Goal: Task Accomplishment & Management: Use online tool/utility

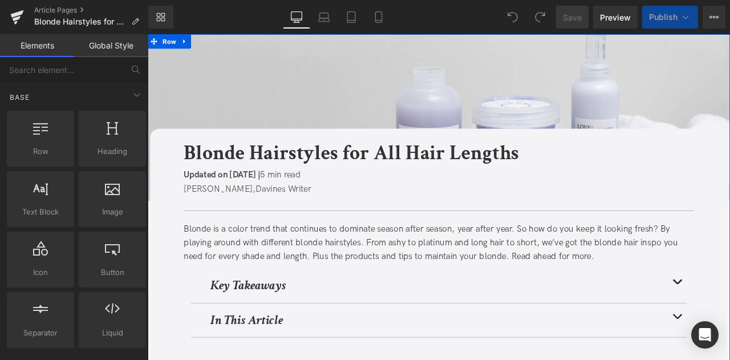
scroll to position [219, 0]
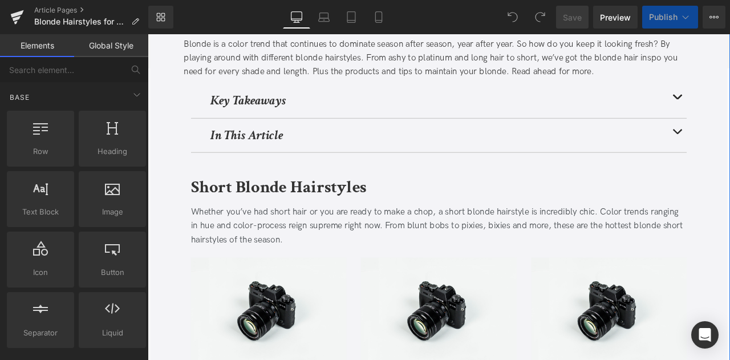
click at [273, 153] on strong "In This Article" at bounding box center [265, 154] width 86 height 20
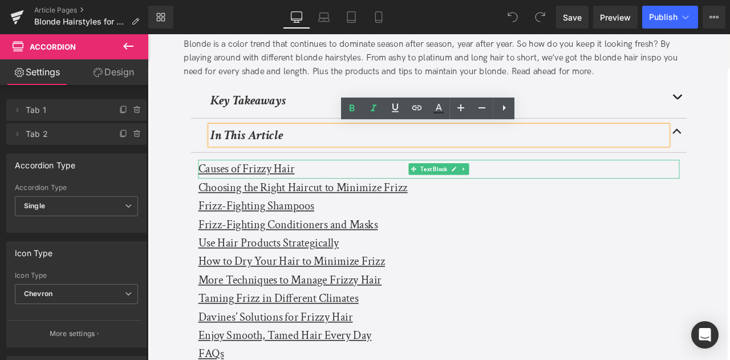
click at [236, 192] on u "Causes of Frizzy Hair" at bounding box center [265, 194] width 114 height 18
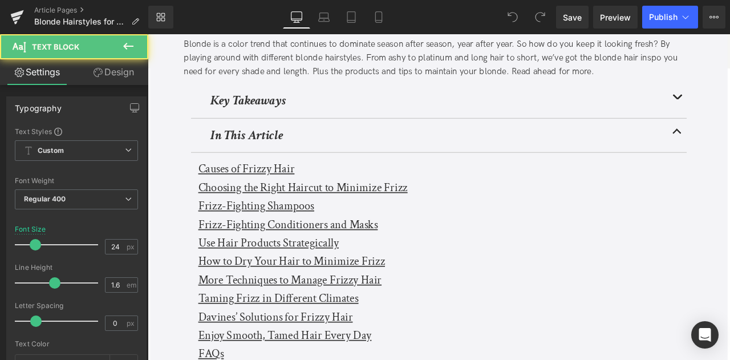
click at [115, 78] on link "Design" at bounding box center [113, 72] width 74 height 26
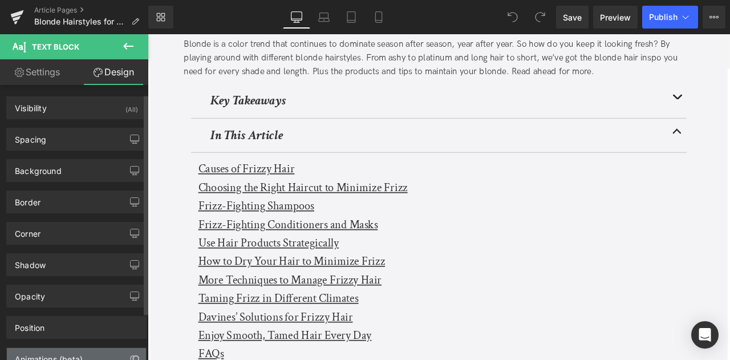
scroll to position [70, 0]
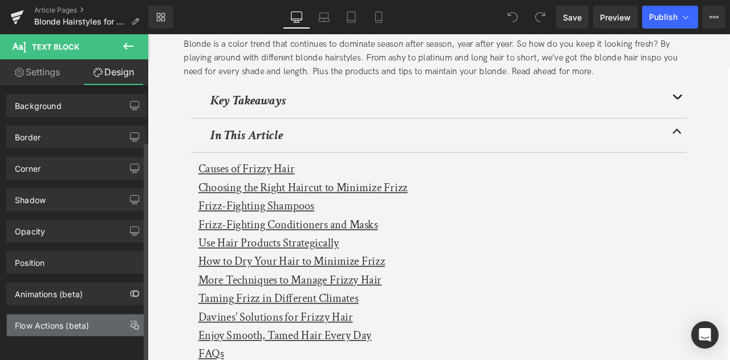
click at [48, 314] on div "Flow Actions (beta)" at bounding box center [52, 322] width 74 height 16
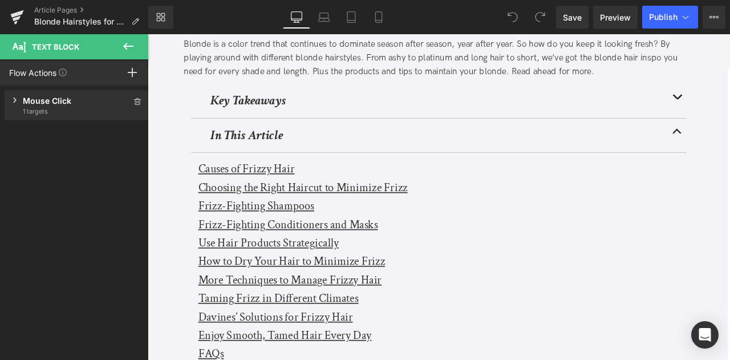
click at [14, 98] on icon at bounding box center [14, 100] width 3 height 5
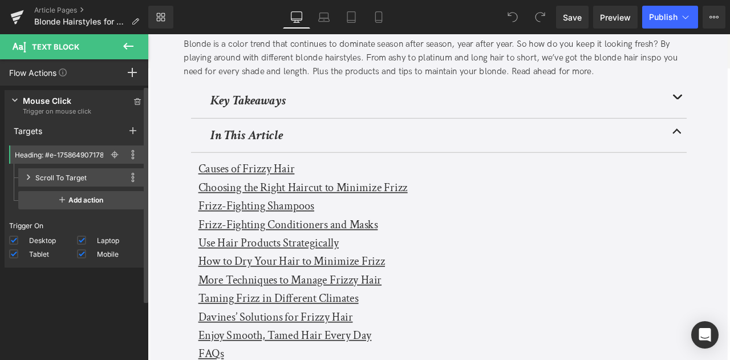
click at [14, 98] on icon at bounding box center [15, 100] width 6 height 4
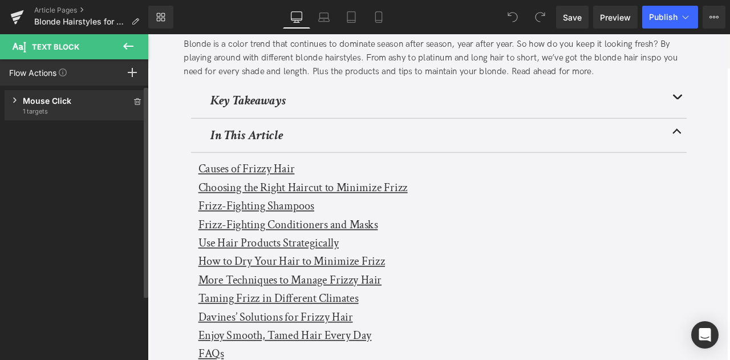
click at [60, 246] on div "Press " " button to add new event trigger with advanced action Mouse Click Trig…" at bounding box center [76, 226] width 153 height 280
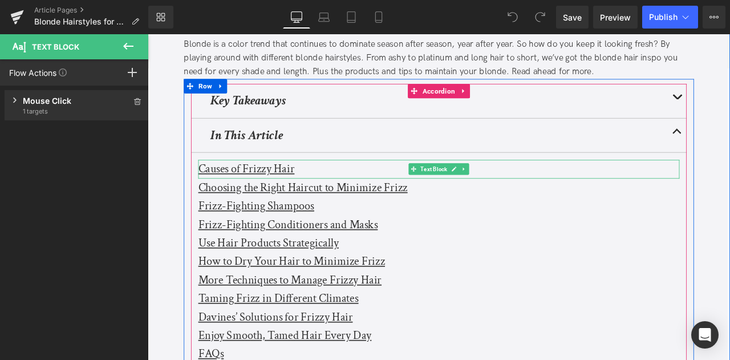
click at [249, 193] on u "Causes of Frizzy Hair" at bounding box center [265, 194] width 114 height 18
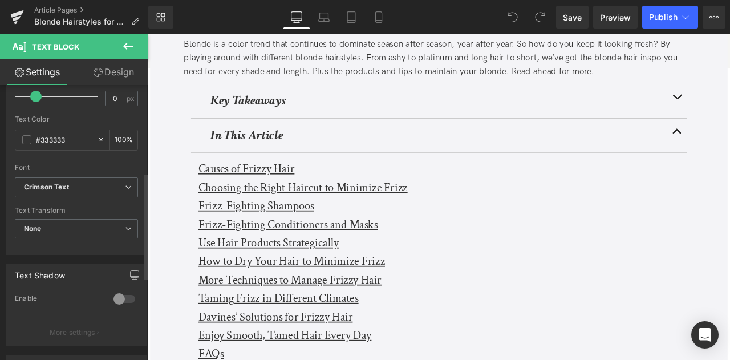
scroll to position [224, 0]
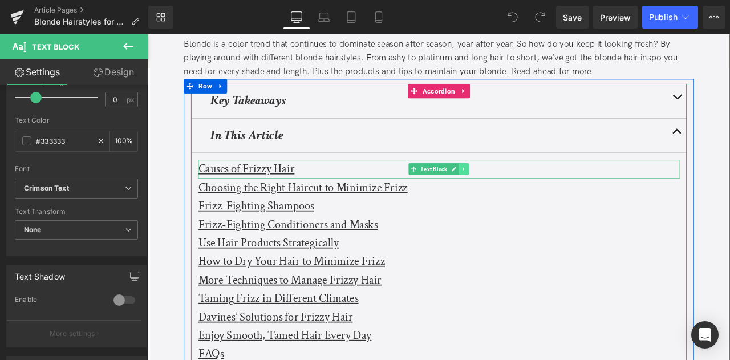
click at [473, 190] on icon at bounding box center [523, 193] width 6 height 7
click at [307, 190] on u "Causes of Frizzy Hair" at bounding box center [265, 194] width 114 height 18
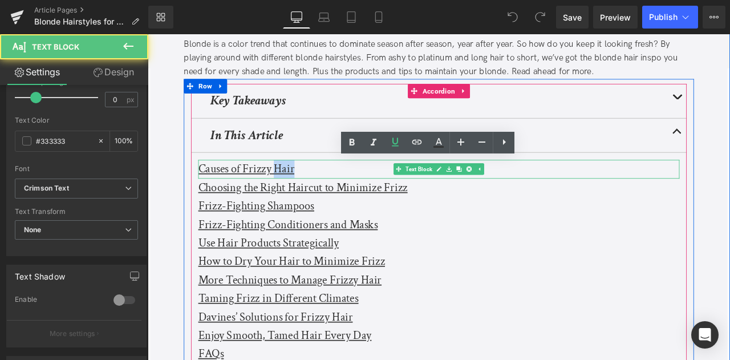
click at [307, 190] on u "Causes of Frizzy Hair" at bounding box center [265, 194] width 114 height 18
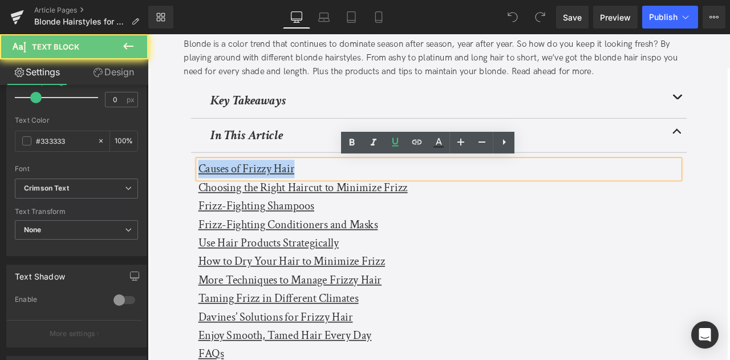
click at [307, 190] on u "Causes of Frizzy Hair" at bounding box center [265, 194] width 114 height 18
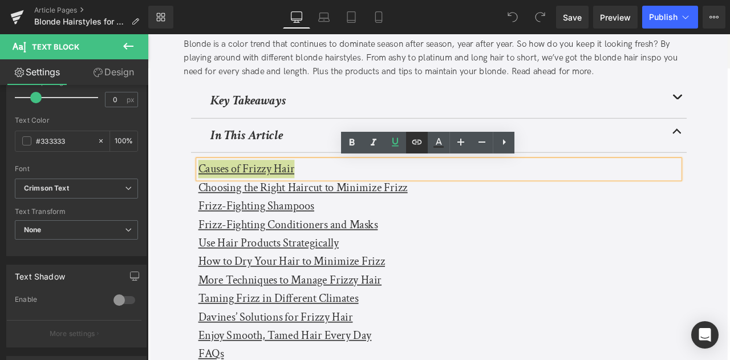
click at [417, 141] on icon at bounding box center [417, 142] width 14 height 14
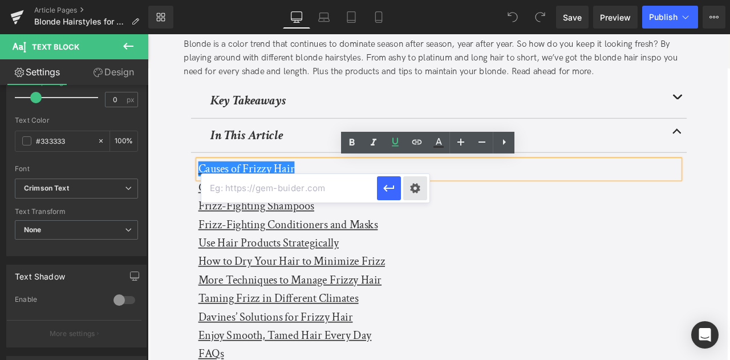
click at [406, 0] on div "Text Color Highlight Color #333333 Edit or remove link: Edit - Unlink - Cancel" at bounding box center [365, 0] width 730 height 0
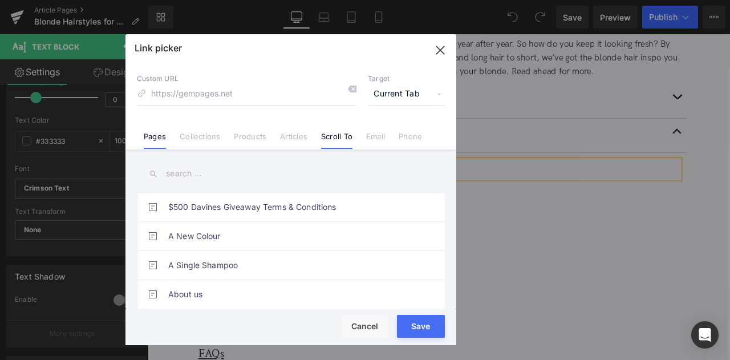
click at [324, 132] on link "Scroll To" at bounding box center [336, 140] width 31 height 17
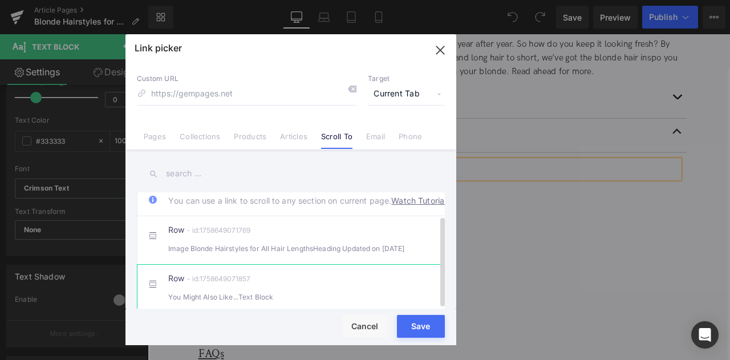
scroll to position [0, 0]
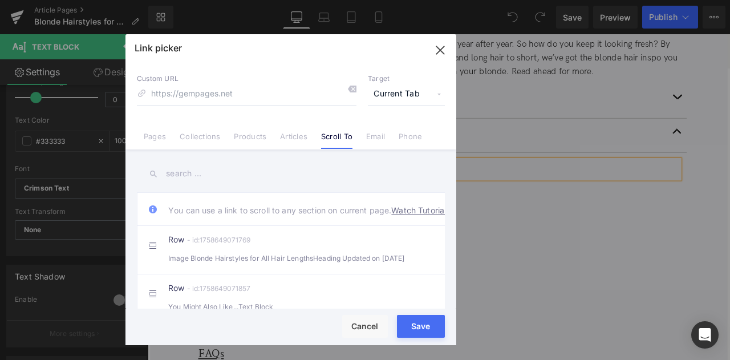
click at [310, 184] on input "text" at bounding box center [291, 174] width 308 height 26
click at [391, 216] on link "Watch Tutorial" at bounding box center [418, 210] width 55 height 12
click at [429, 52] on button "button" at bounding box center [440, 50] width 32 height 32
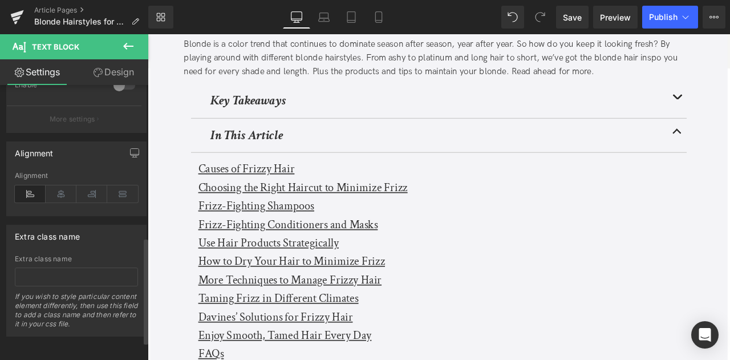
scroll to position [443, 0]
click at [89, 72] on link "Design" at bounding box center [113, 72] width 74 height 26
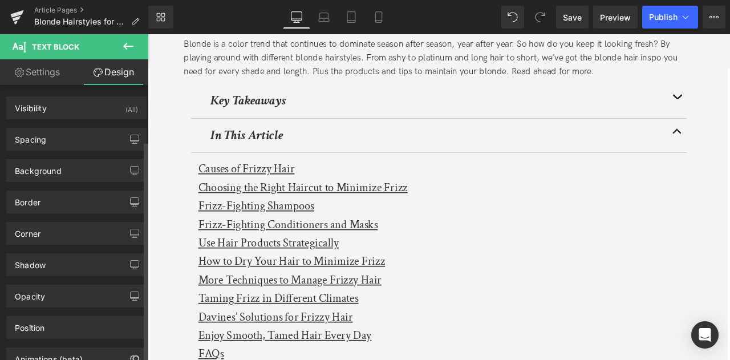
scroll to position [70, 0]
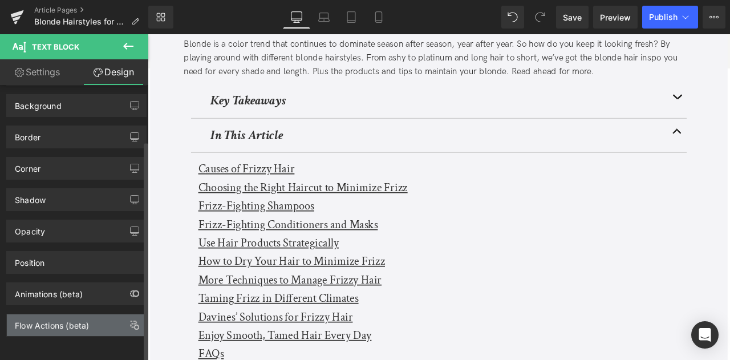
click at [38, 315] on div "Flow Actions (beta)" at bounding box center [52, 322] width 74 height 16
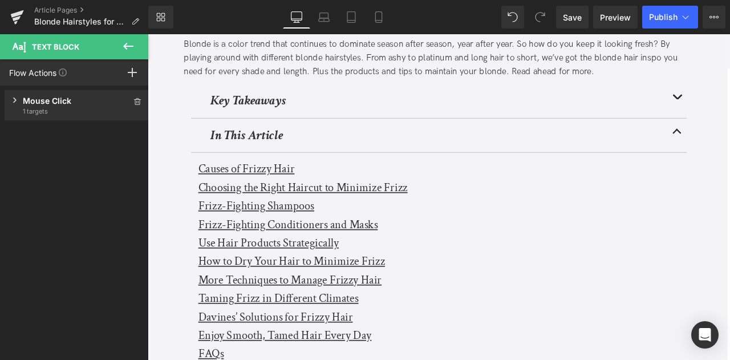
click at [27, 118] on div "Mouse Click Trigger on mouse click 1 targets" at bounding box center [77, 105] width 144 height 30
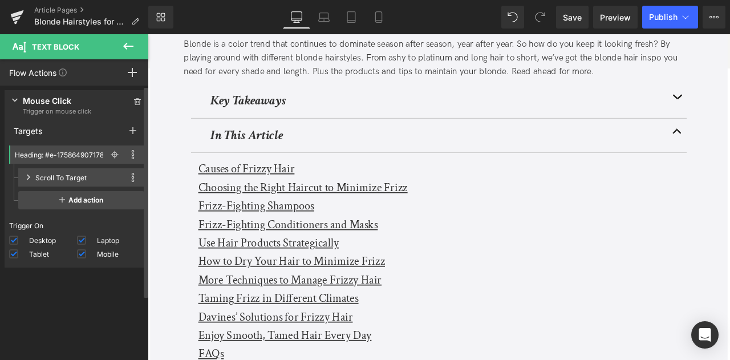
click at [57, 282] on div "Press " " button to add new event trigger with advanced action Mouse Click Trig…" at bounding box center [76, 226] width 153 height 280
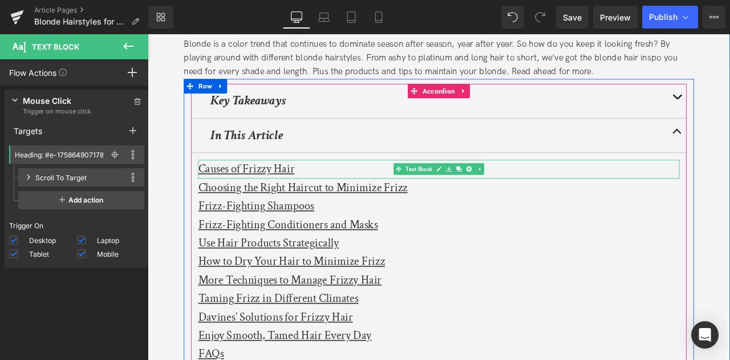
click at [264, 195] on u "Causes of Frizzy Hair" at bounding box center [265, 194] width 114 height 18
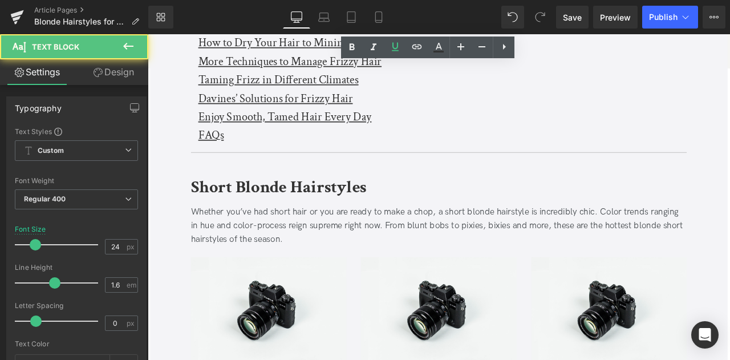
scroll to position [526, 0]
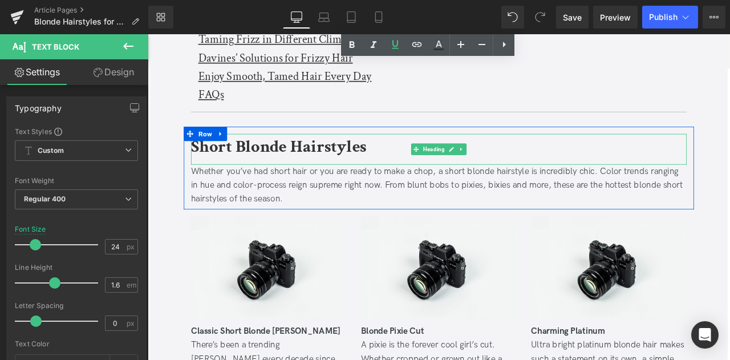
click at [256, 166] on b "Short Blonde Hairstyles" at bounding box center [303, 167] width 208 height 27
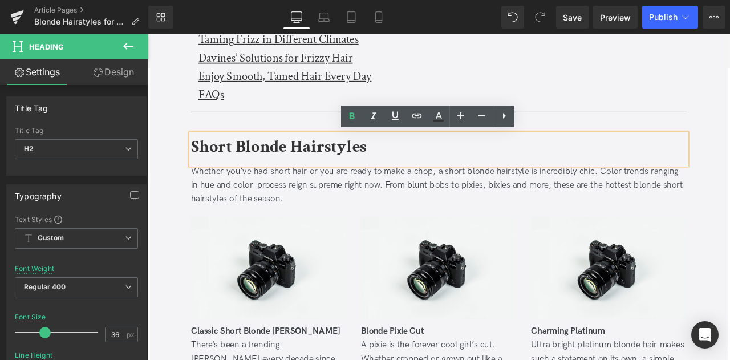
click at [213, 167] on b "Short Blonde Hairstyles" at bounding box center [303, 167] width 208 height 27
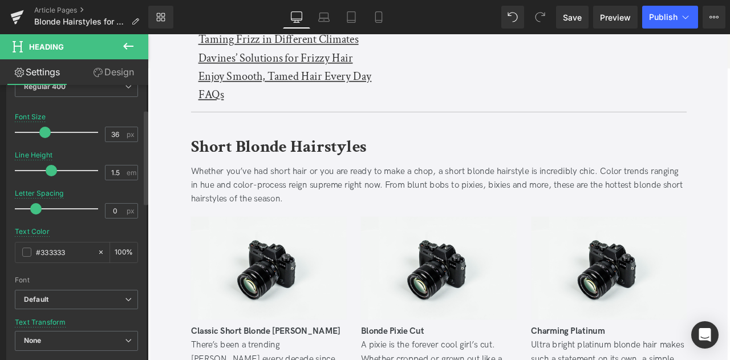
scroll to position [0, 0]
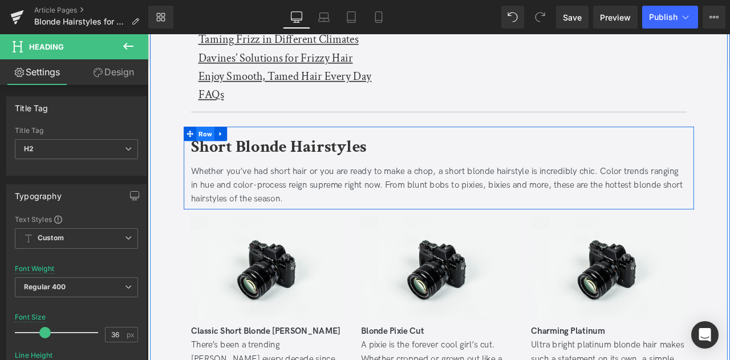
click at [207, 151] on span "Row" at bounding box center [216, 152] width 22 height 17
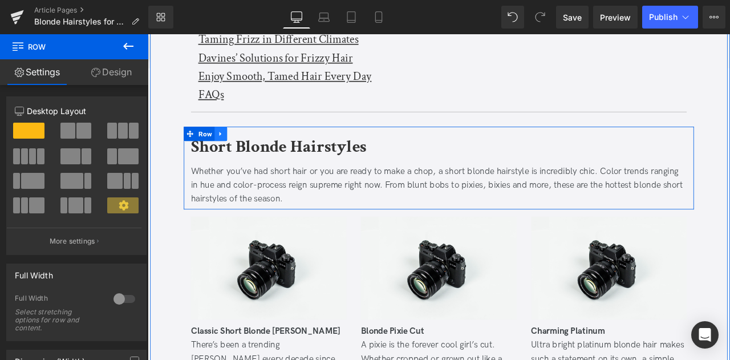
click at [233, 151] on icon at bounding box center [234, 152] width 8 height 9
click at [233, 151] on icon at bounding box center [234, 152] width 8 height 8
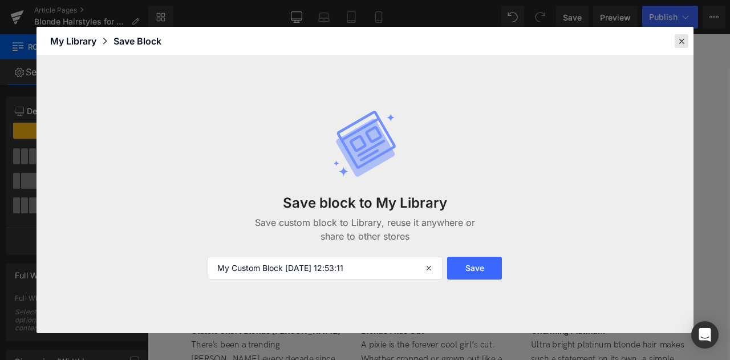
click at [473, 39] on icon at bounding box center [681, 41] width 10 height 10
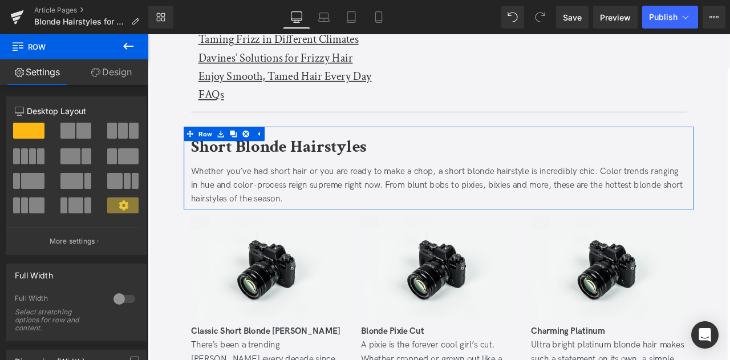
click at [91, 71] on icon at bounding box center [95, 72] width 9 height 9
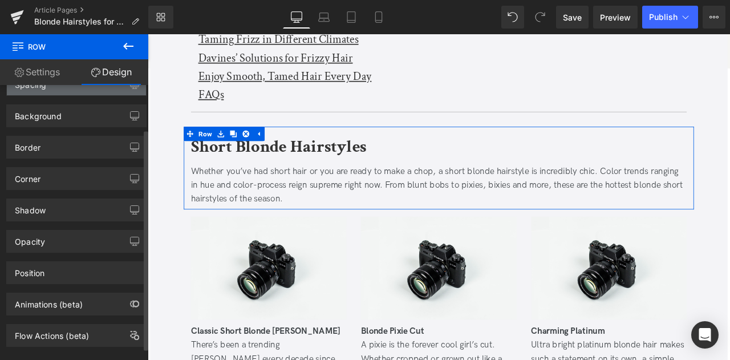
scroll to position [70, 0]
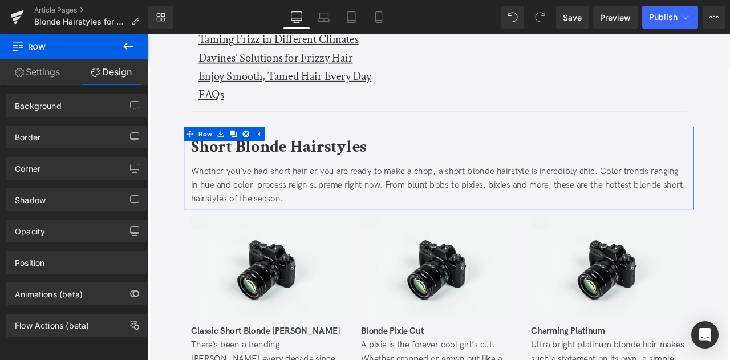
click at [52, 83] on link "Settings" at bounding box center [37, 72] width 74 height 26
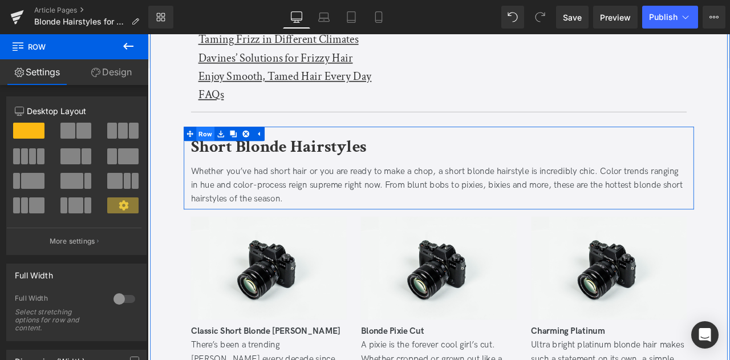
click at [209, 146] on span "Row" at bounding box center [216, 152] width 22 height 17
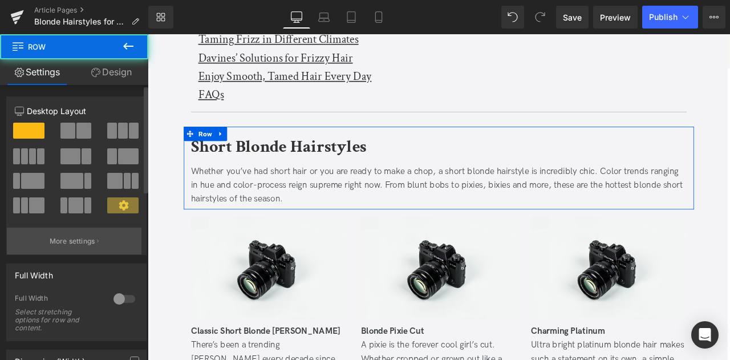
click at [59, 253] on button "More settings" at bounding box center [74, 241] width 135 height 27
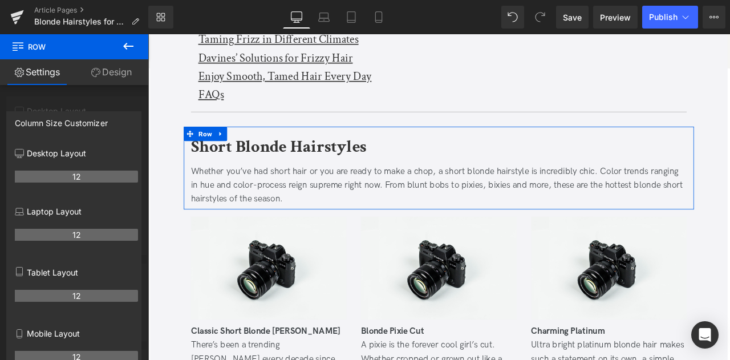
click at [115, 95] on div at bounding box center [74, 199] width 149 height 331
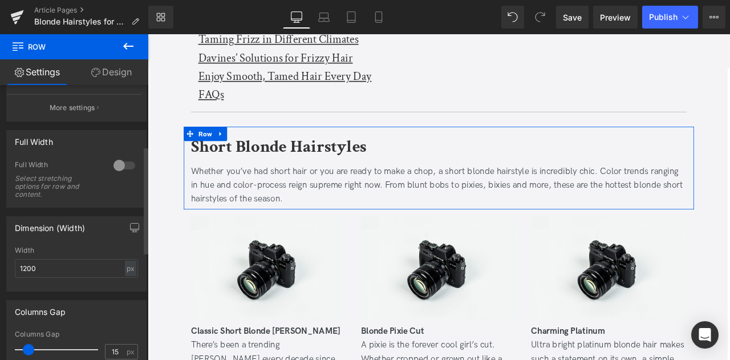
scroll to position [157, 0]
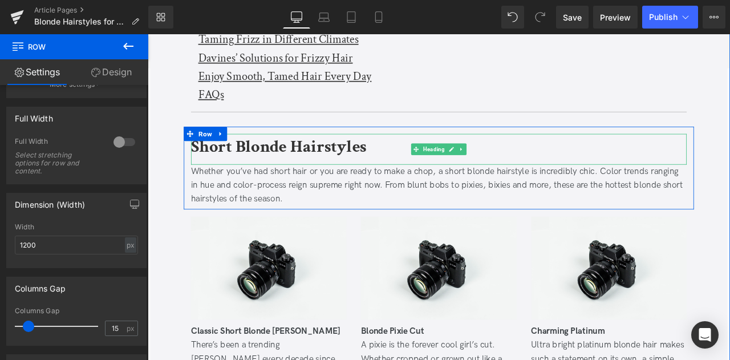
click at [237, 172] on b "Short Blonde Hairstyles" at bounding box center [303, 167] width 208 height 27
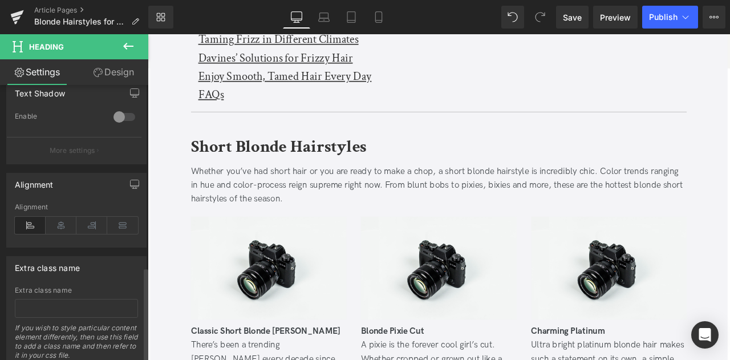
scroll to position [529, 0]
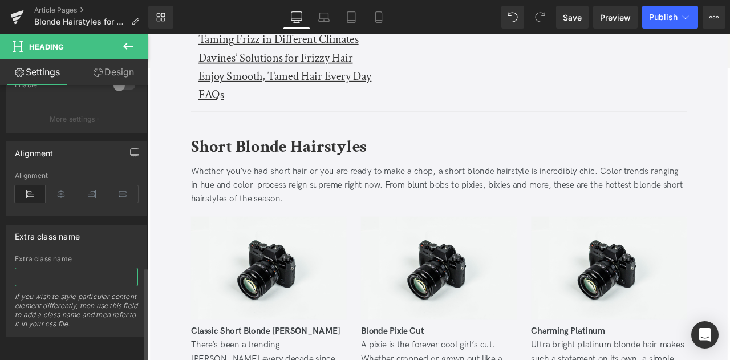
click at [48, 270] on input "text" at bounding box center [76, 276] width 123 height 19
click at [44, 292] on div "If you wish to style particular content element differently, then use this fiel…" at bounding box center [76, 314] width 123 height 44
click at [81, 241] on div "Extra class name Extra class name If you wish to style particular content eleme…" at bounding box center [76, 281] width 140 height 112
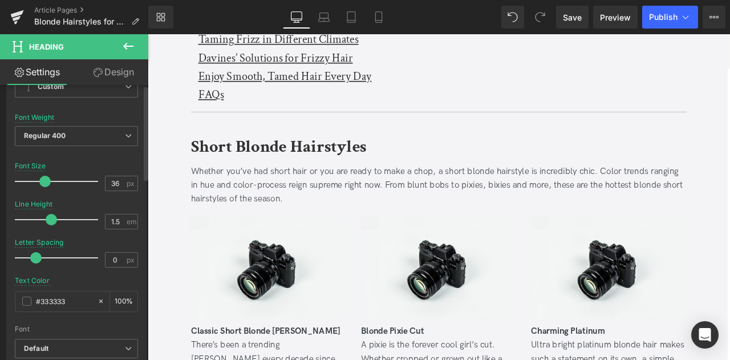
scroll to position [0, 0]
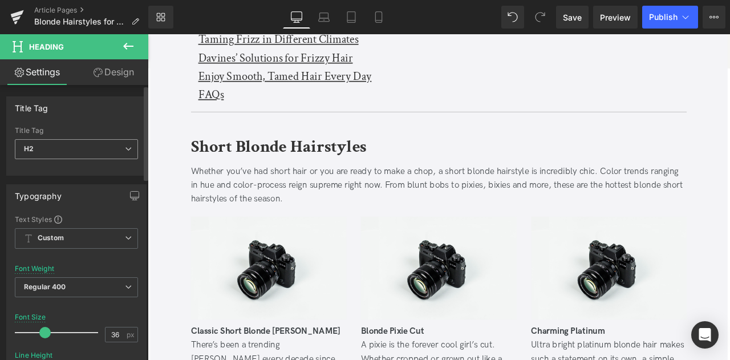
click at [117, 151] on span "H2" at bounding box center [76, 149] width 123 height 20
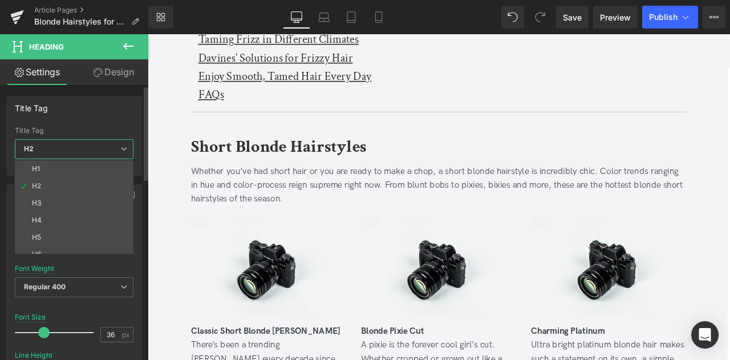
click at [116, 124] on div "Title Tag H1 H2 H3 H4 H5 H6 Title Tag H2 H1 H2 H3 H4 H5 H6" at bounding box center [74, 135] width 136 height 79
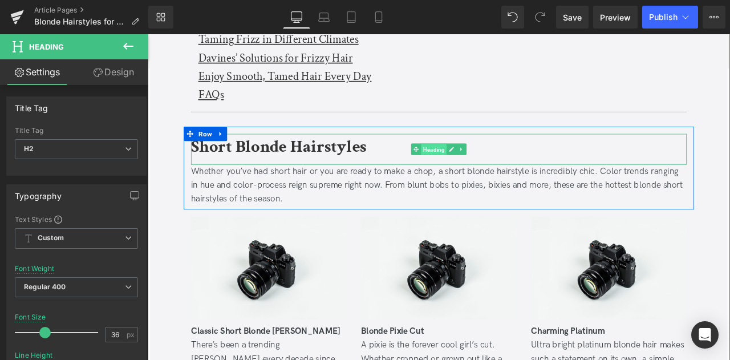
click at [473, 171] on span "Heading" at bounding box center [487, 171] width 30 height 14
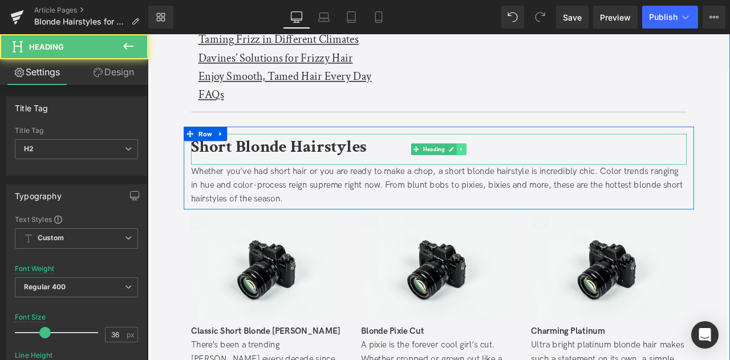
click at [473, 164] on link at bounding box center [520, 171] width 12 height 14
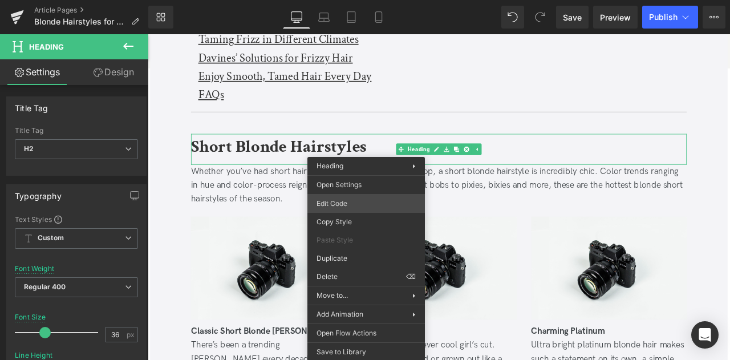
click at [331, 0] on div "Heading You are previewing how the will restyle your page. You can not edit Ele…" at bounding box center [365, 0] width 730 height 0
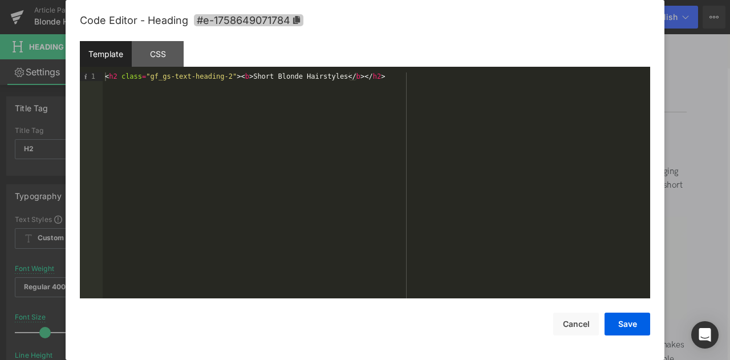
click at [299, 21] on icon at bounding box center [296, 20] width 7 height 8
click at [473, 321] on button "Cancel" at bounding box center [576, 324] width 46 height 23
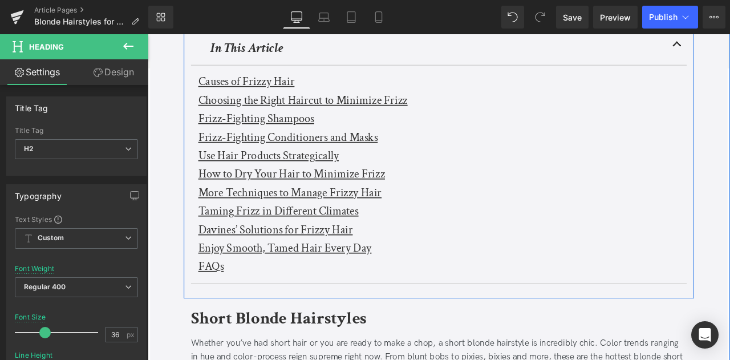
scroll to position [322, 0]
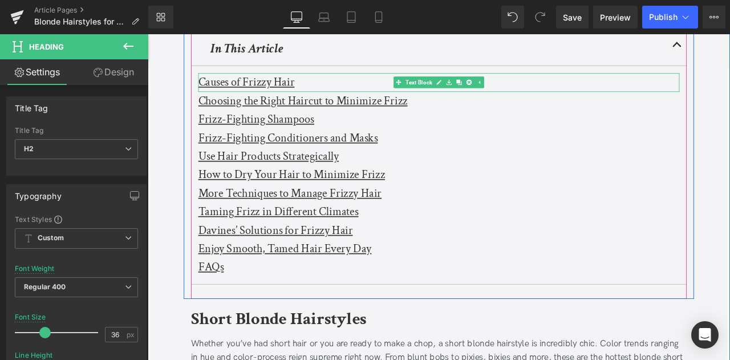
click at [241, 84] on u "Causes of Frizzy Hair" at bounding box center [265, 91] width 114 height 18
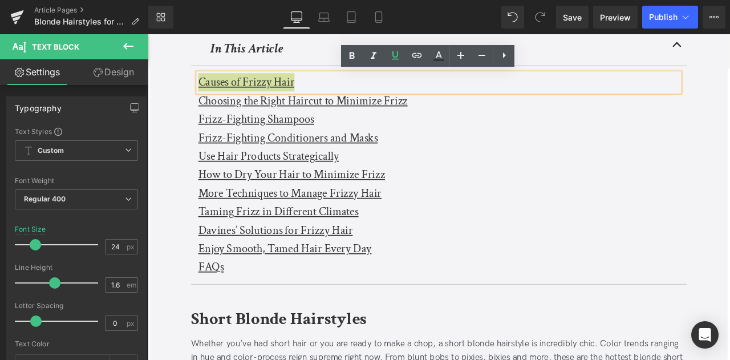
drag, startPoint x: 127, startPoint y: 70, endPoint x: 81, endPoint y: 265, distance: 199.8
click at [127, 70] on link "Design" at bounding box center [113, 72] width 74 height 26
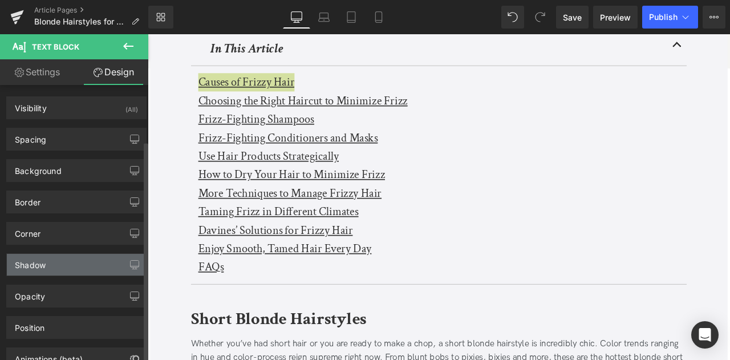
scroll to position [70, 0]
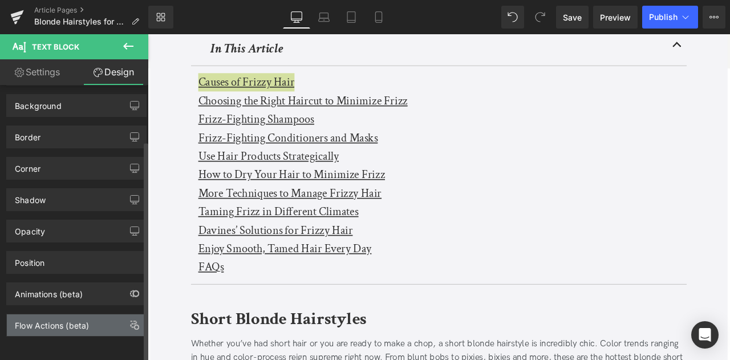
click at [99, 314] on div "Flow Actions (beta)" at bounding box center [76, 325] width 139 height 22
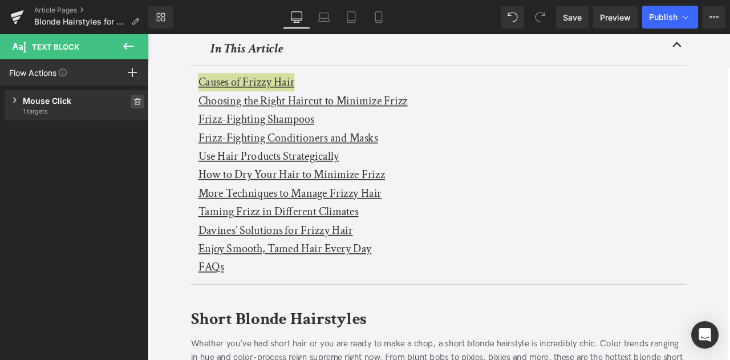
click at [136, 100] on icon at bounding box center [137, 99] width 3 height 2
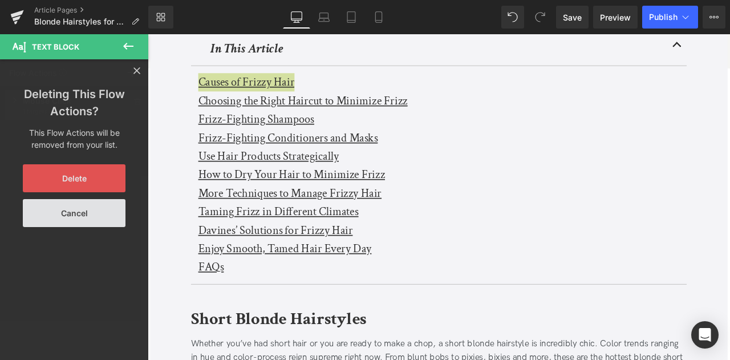
click at [78, 181] on button "Delete" at bounding box center [74, 178] width 103 height 28
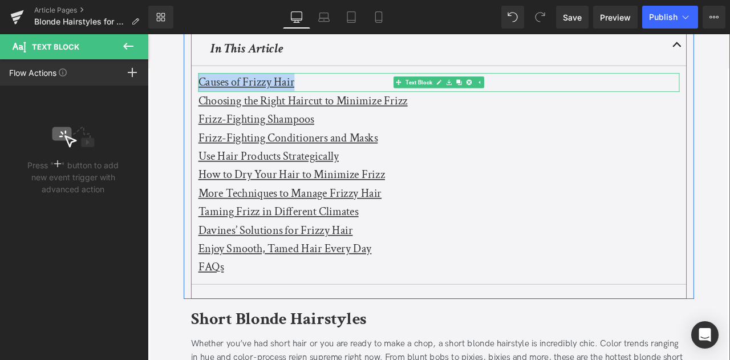
click at [330, 95] on div "Causes of Frizzy Hair" at bounding box center [493, 91] width 570 height 22
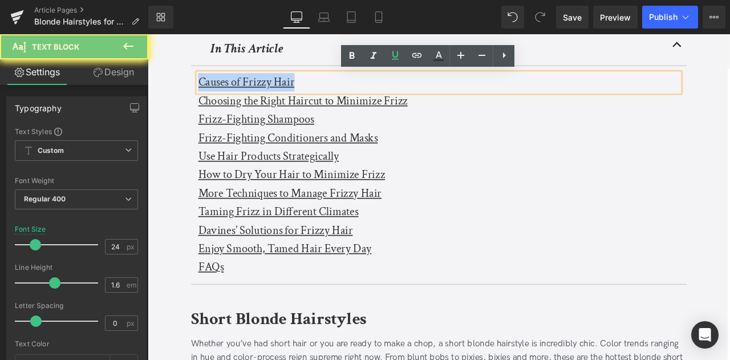
click at [330, 95] on div "Causes of Frizzy Hair" at bounding box center [493, 91] width 570 height 22
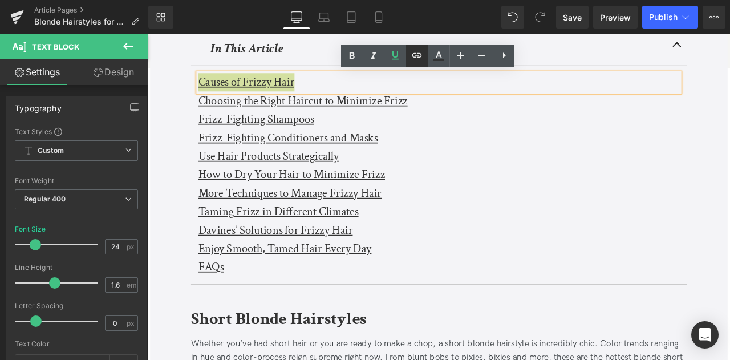
click at [417, 54] on icon at bounding box center [417, 55] width 14 height 14
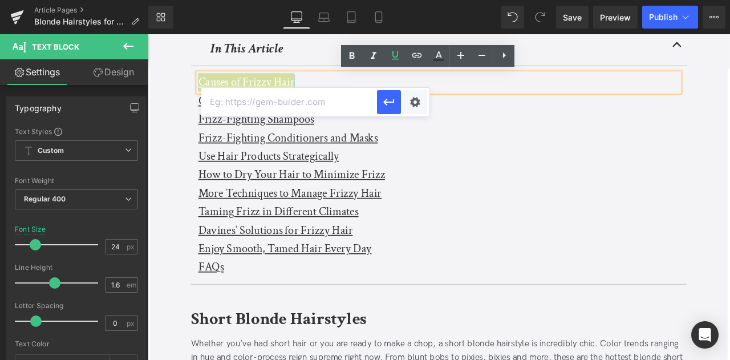
click at [338, 101] on input "text" at bounding box center [289, 102] width 176 height 29
paste input "#e-1758649071784"
type input "#e-1758649071784"
click at [394, 103] on icon "button" at bounding box center [389, 102] width 14 height 14
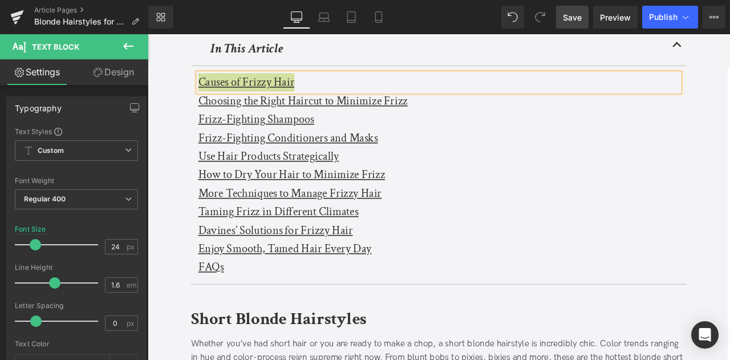
click at [473, 12] on span "Save" at bounding box center [572, 17] width 19 height 12
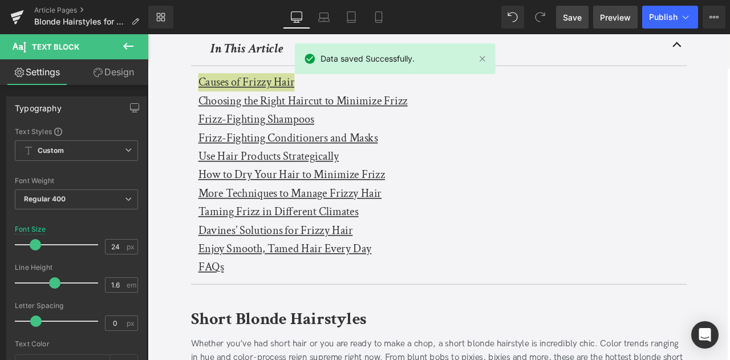
click at [473, 20] on span "Preview" at bounding box center [615, 17] width 31 height 12
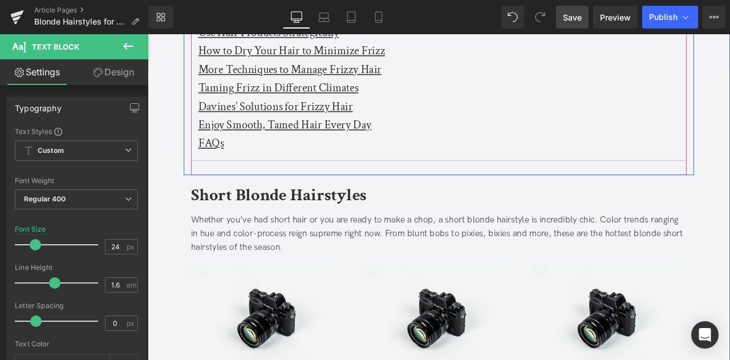
scroll to position [469, 0]
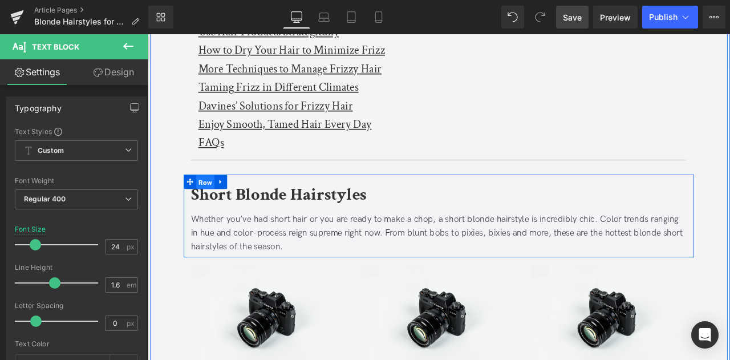
click at [206, 205] on span "Row" at bounding box center [216, 209] width 22 height 17
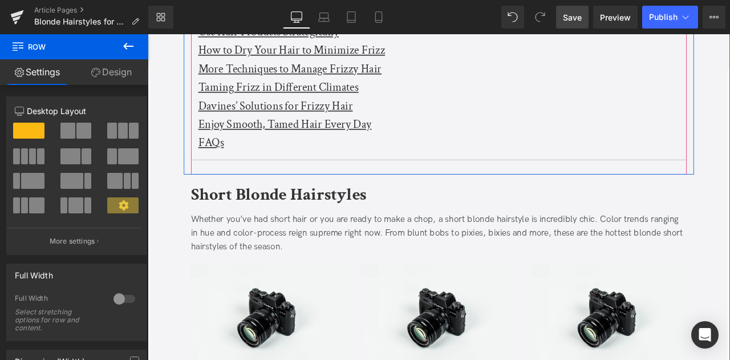
scroll to position [364, 0]
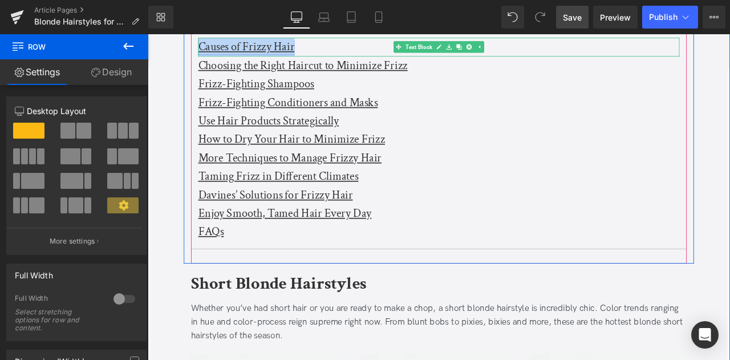
click at [281, 52] on link "Causes of Frizzy Hair" at bounding box center [265, 49] width 114 height 18
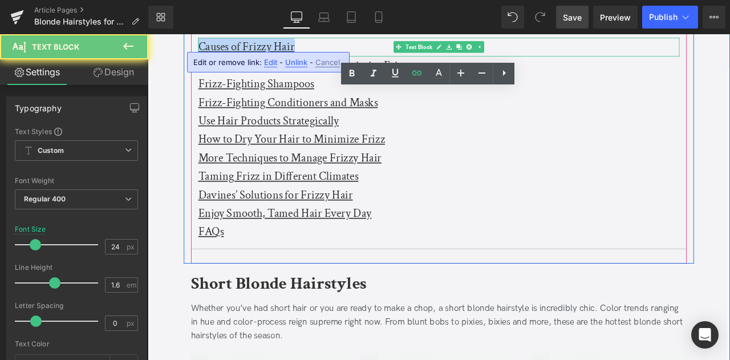
click at [281, 52] on link "Causes of Frizzy Hair" at bounding box center [265, 49] width 114 height 18
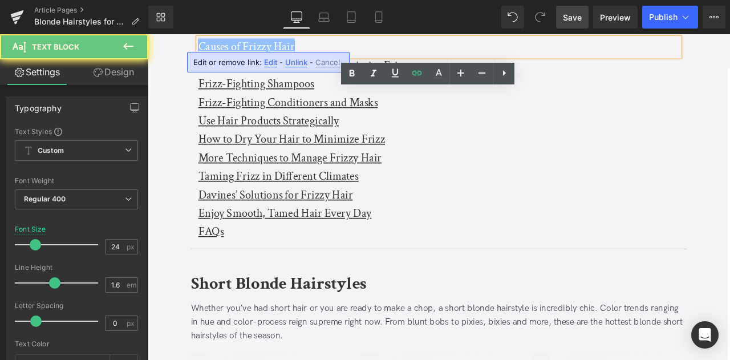
click at [281, 52] on link "Causes of Frizzy Hair" at bounding box center [265, 49] width 114 height 18
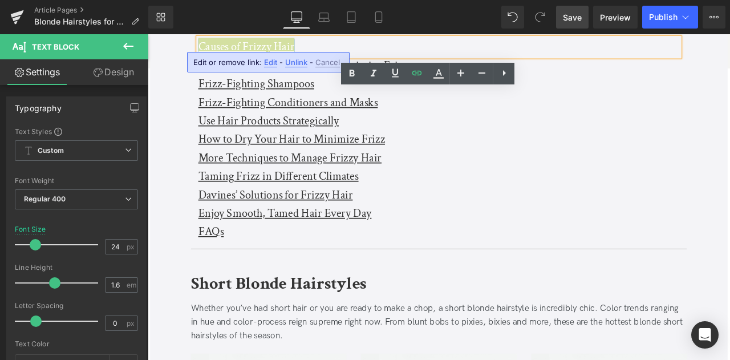
click at [266, 61] on span "Edit" at bounding box center [270, 63] width 13 height 10
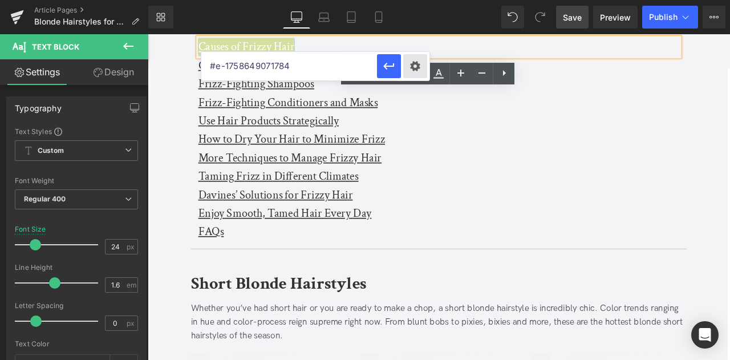
click at [408, 0] on div "Text Color Highlight Color #333333 Edit or remove link: Edit - Unlink - Cancel …" at bounding box center [365, 0] width 730 height 0
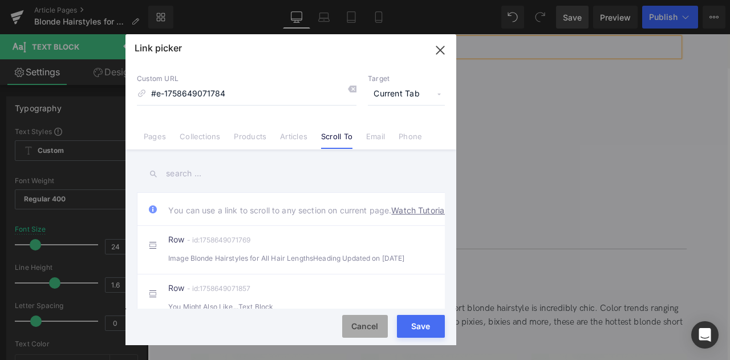
click at [359, 325] on button "Cancel" at bounding box center [365, 326] width 46 height 23
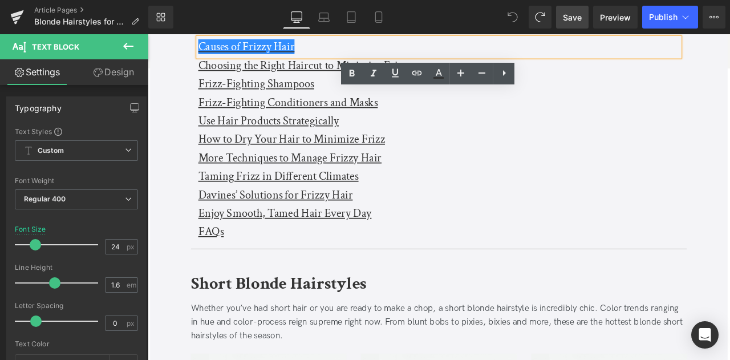
click at [473, 15] on icon at bounding box center [513, 17] width 10 height 10
click at [404, 53] on div "Causes of Frizzy Hair" at bounding box center [493, 49] width 570 height 22
click at [288, 52] on u "Causes of Frizzy Hair" at bounding box center [265, 49] width 114 height 18
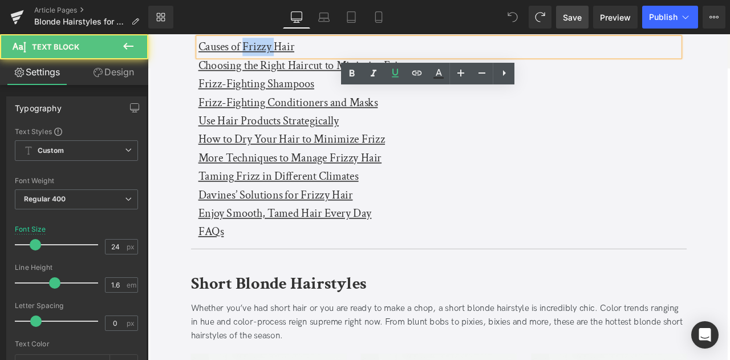
click at [288, 52] on u "Causes of Frizzy Hair" at bounding box center [265, 49] width 114 height 18
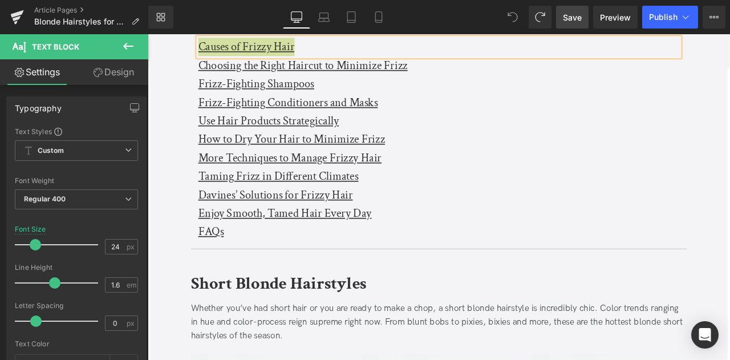
click at [120, 78] on link "Design" at bounding box center [113, 72] width 74 height 26
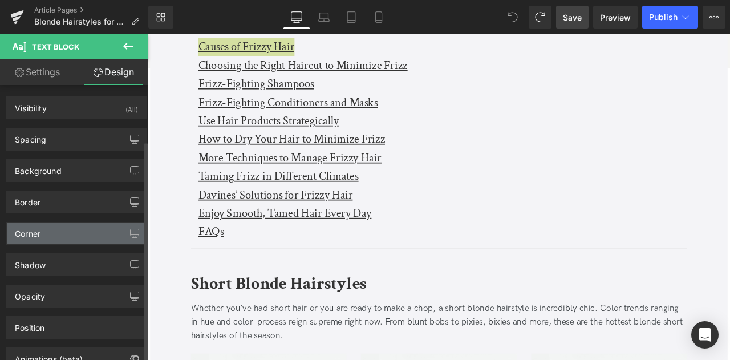
scroll to position [70, 0]
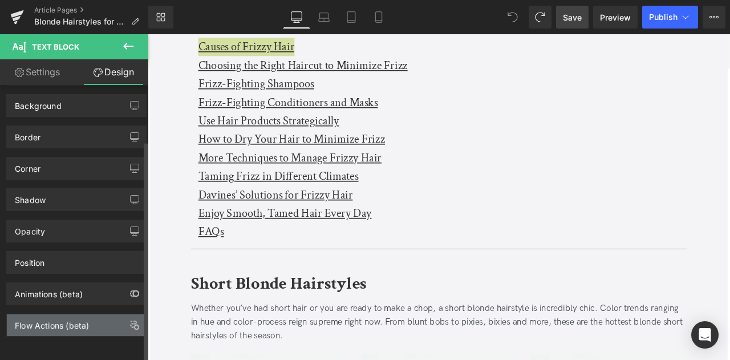
click at [68, 315] on div "Flow Actions (beta)" at bounding box center [52, 322] width 74 height 16
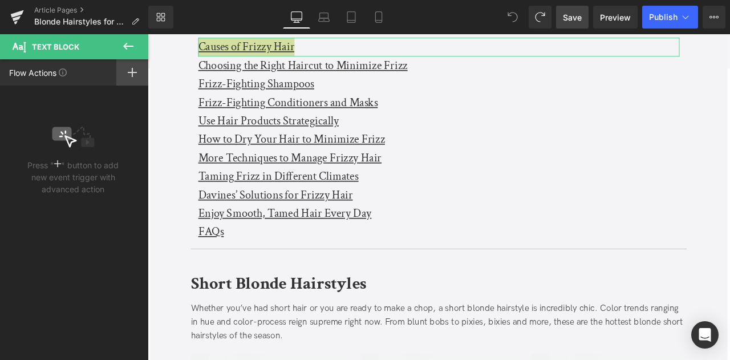
click at [124, 71] on div at bounding box center [132, 72] width 32 height 26
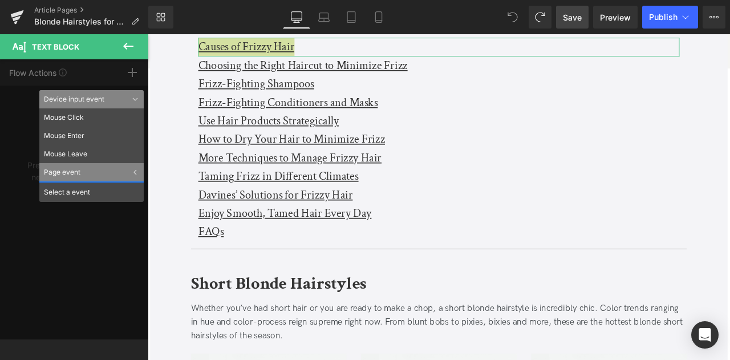
click at [136, 169] on div "Page event" at bounding box center [91, 172] width 104 height 18
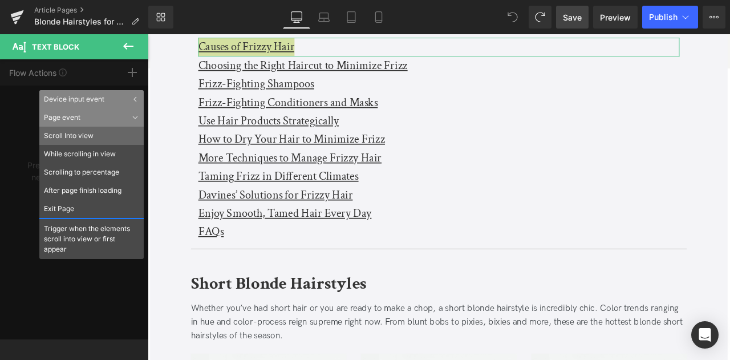
click at [102, 134] on li "Scroll Into view" at bounding box center [91, 136] width 104 height 18
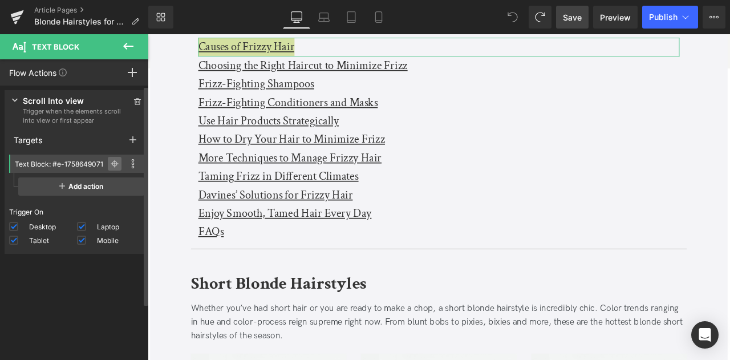
click at [111, 161] on icon at bounding box center [115, 164] width 8 height 8
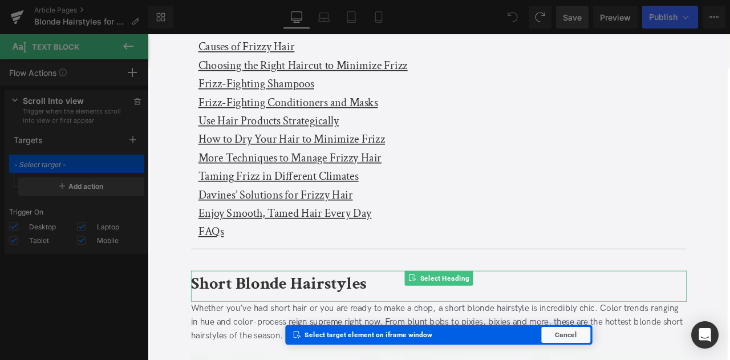
click at [234, 323] on b "Short Blonde Hairstyles" at bounding box center [303, 329] width 208 height 27
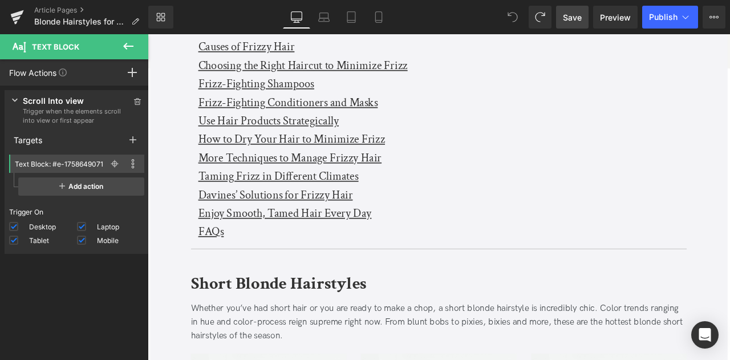
click at [473, 13] on link "Save" at bounding box center [572, 17] width 33 height 23
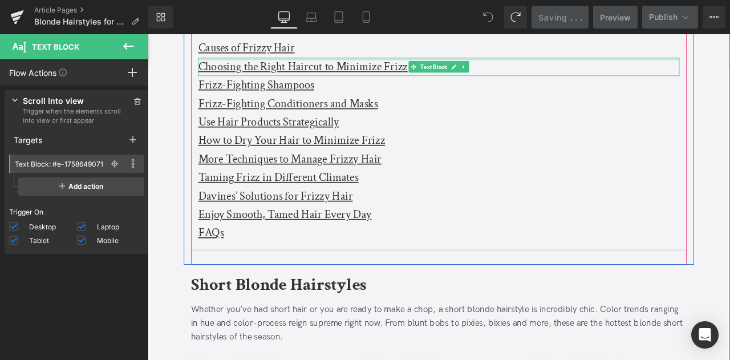
scroll to position [359, 0]
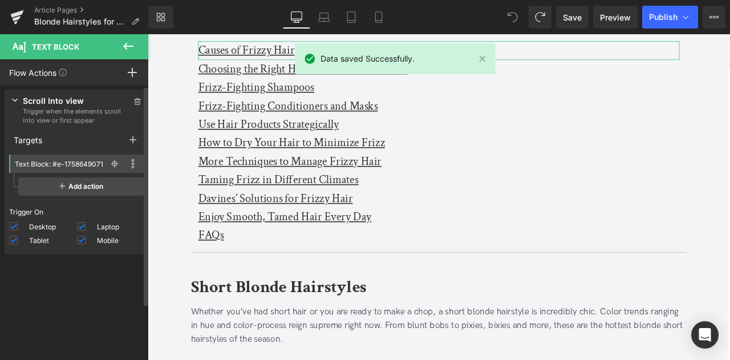
click at [92, 111] on span "Trigger when the elements scroll into view or first appear" at bounding box center [77, 116] width 108 height 18
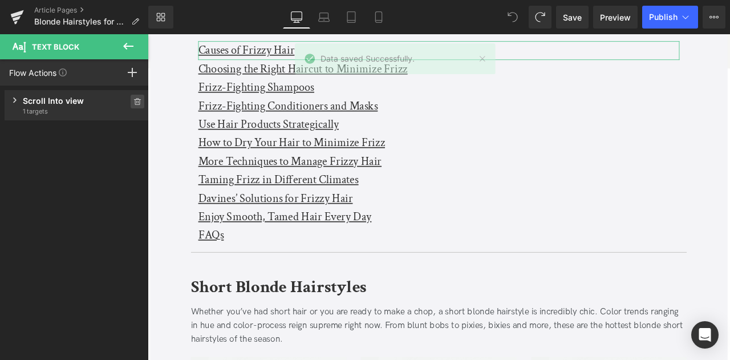
click at [131, 99] on span at bounding box center [138, 102] width 14 height 14
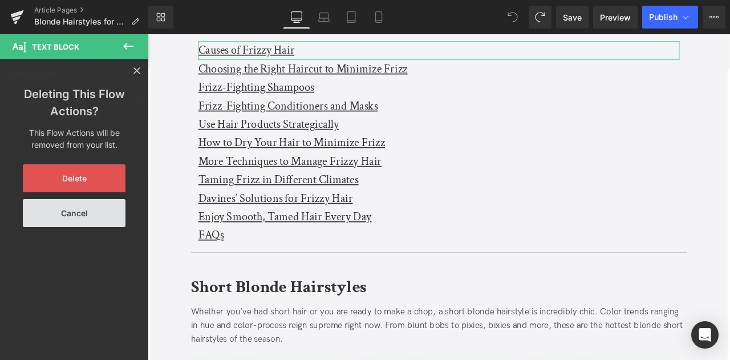
click at [75, 185] on button "Delete" at bounding box center [74, 178] width 103 height 28
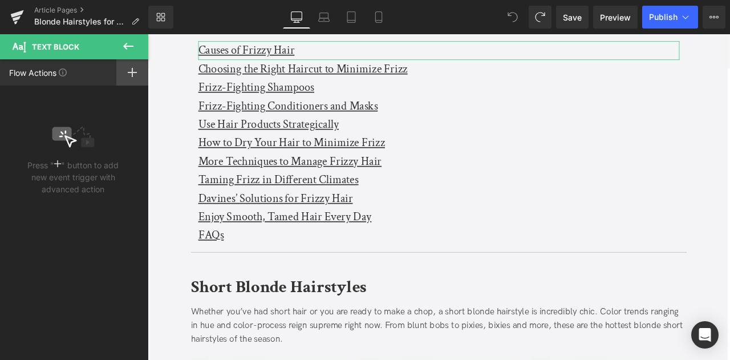
click at [133, 75] on icon at bounding box center [132, 72] width 9 height 9
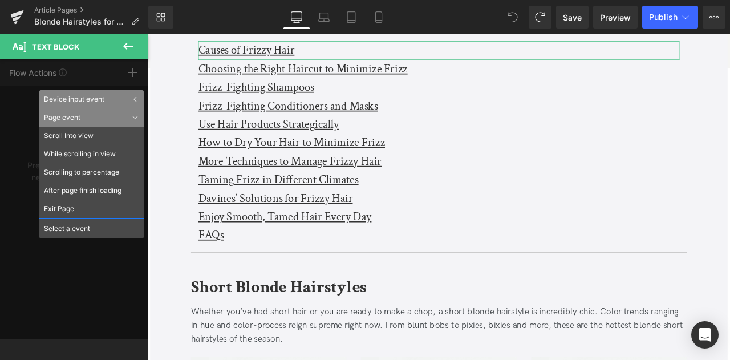
click at [137, 117] on icon at bounding box center [135, 117] width 6 height 3
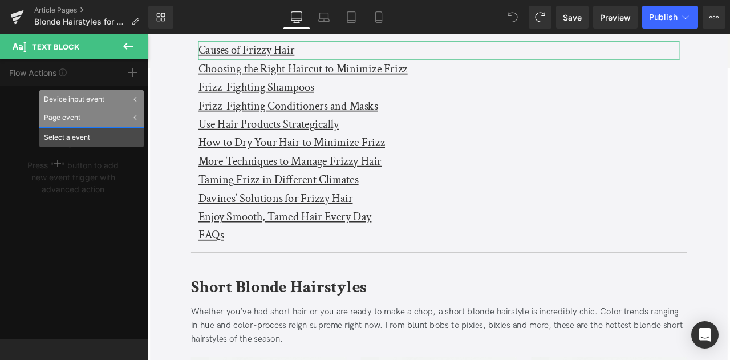
click at [133, 95] on div "Device input event" at bounding box center [91, 99] width 104 height 18
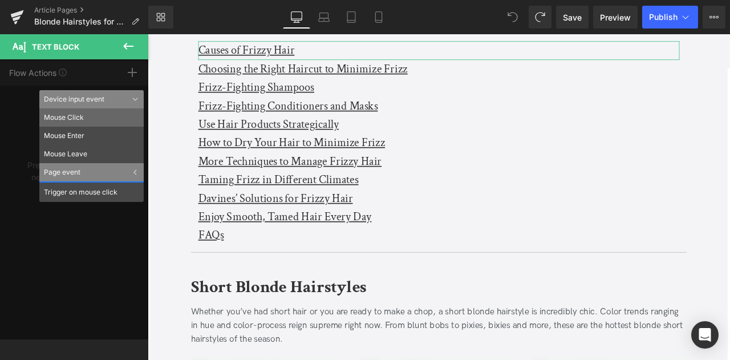
click at [70, 120] on li "Mouse Click" at bounding box center [91, 117] width 104 height 18
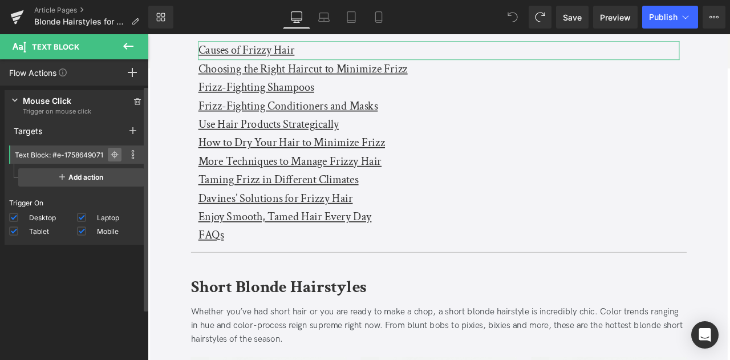
click at [108, 161] on span at bounding box center [115, 155] width 14 height 14
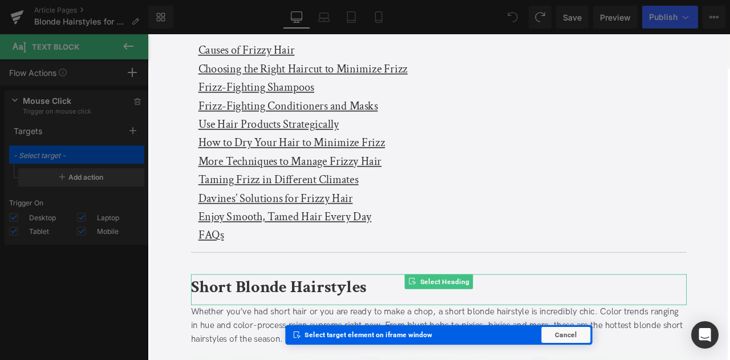
click at [249, 330] on b "Short Blonde Hairstyles" at bounding box center [303, 334] width 208 height 27
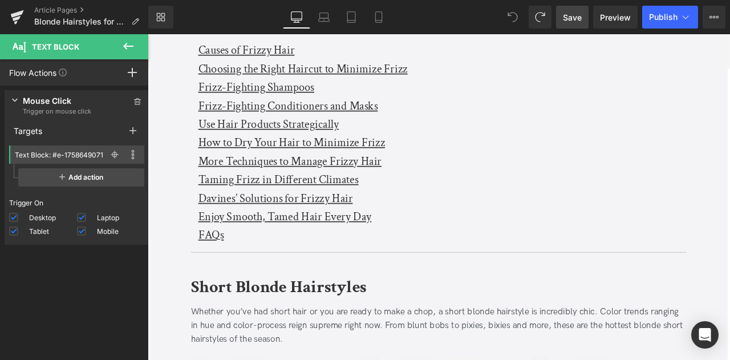
click at [473, 22] on span "Save" at bounding box center [572, 17] width 19 height 12
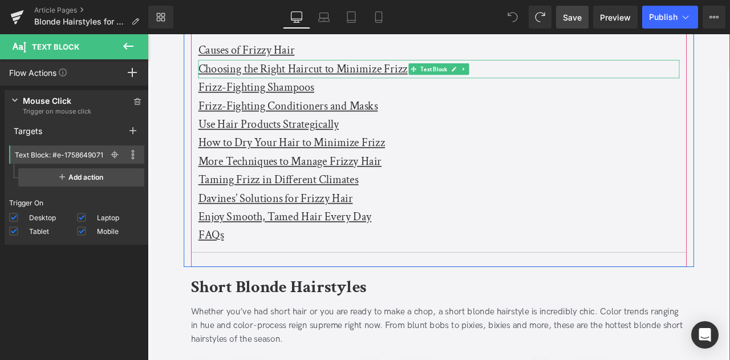
scroll to position [332, 0]
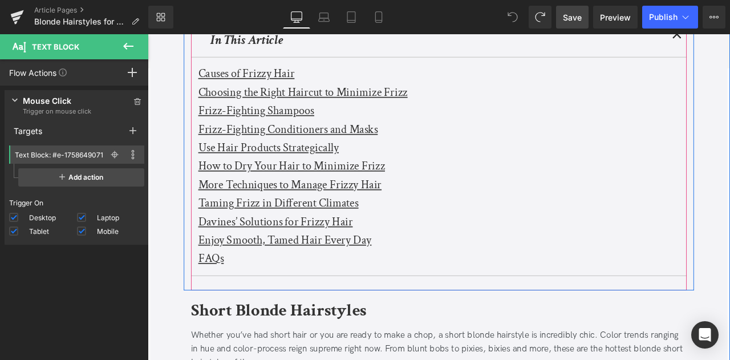
click at [229, 78] on u "Causes of Frizzy Hair" at bounding box center [265, 81] width 114 height 18
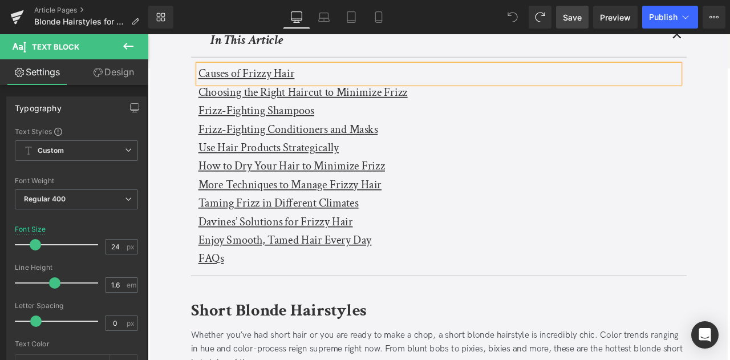
click at [124, 69] on link "Design" at bounding box center [113, 72] width 74 height 26
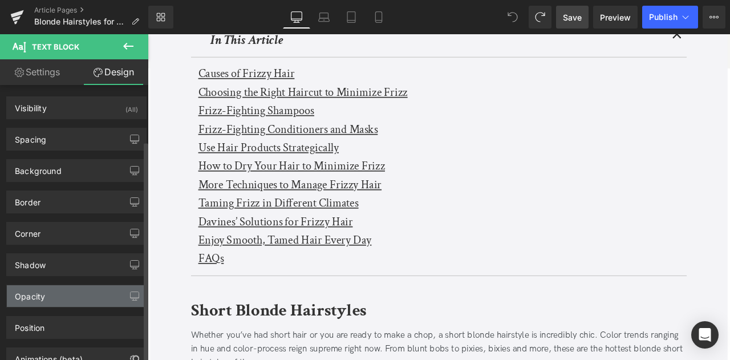
scroll to position [70, 0]
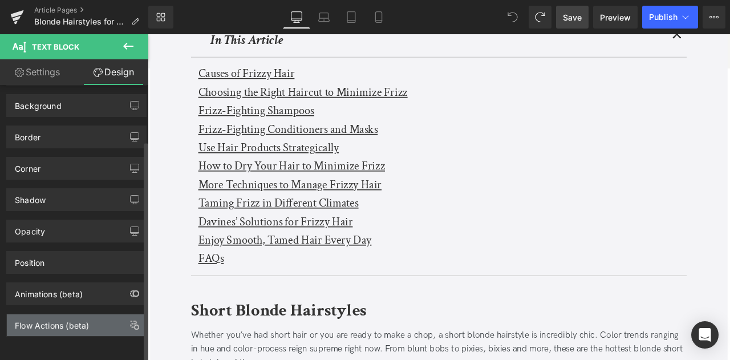
click at [46, 317] on div "Flow Actions (beta)" at bounding box center [52, 322] width 74 height 16
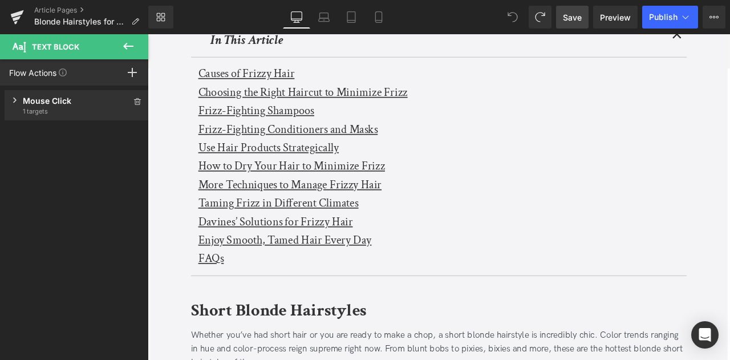
click at [68, 99] on div "Mouse Click" at bounding box center [77, 101] width 108 height 12
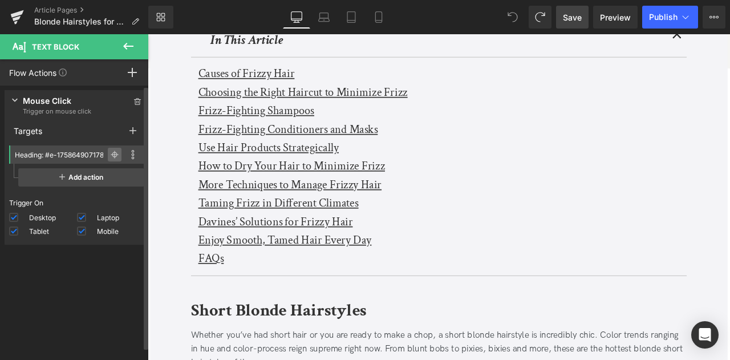
click at [115, 156] on span at bounding box center [115, 155] width 14 height 14
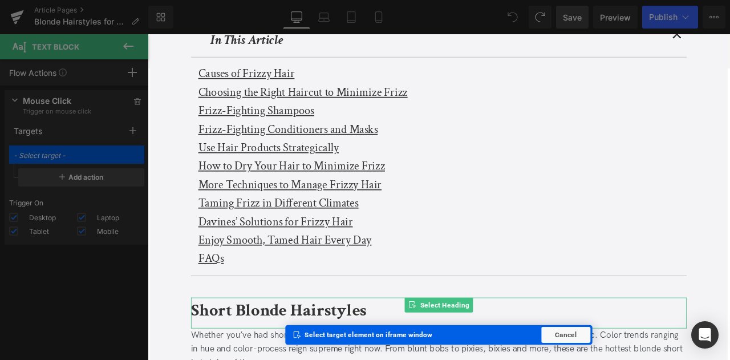
click at [228, 359] on b "Short Blonde Hairstyles" at bounding box center [303, 361] width 208 height 27
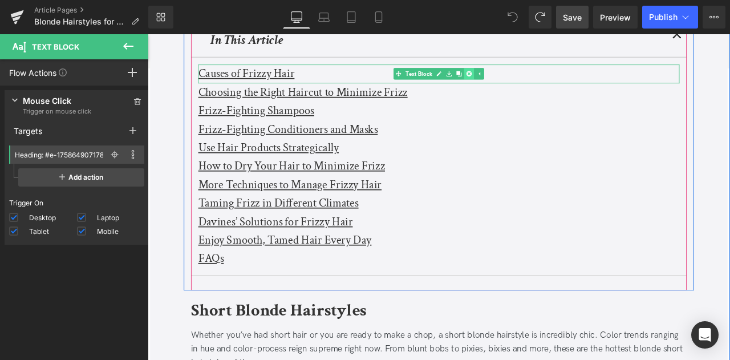
click at [473, 78] on icon at bounding box center [528, 81] width 6 height 6
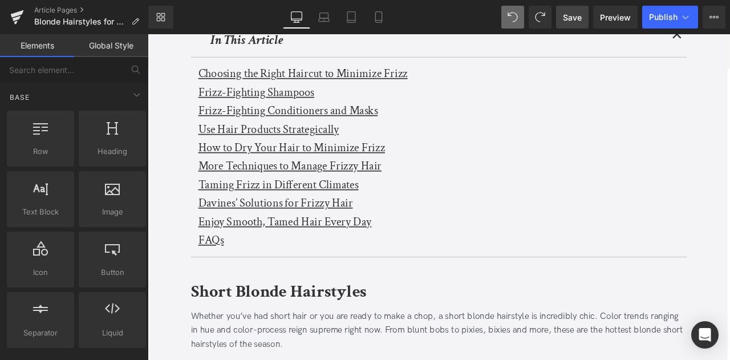
click at [473, 9] on link "Save" at bounding box center [572, 17] width 33 height 23
